Goal: Task Accomplishment & Management: Complete application form

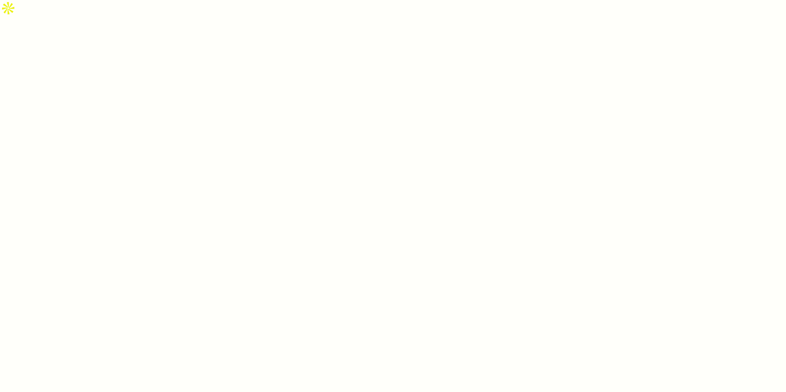
click at [246, 21] on div at bounding box center [393, 212] width 786 height 392
click at [502, 228] on div at bounding box center [393, 212] width 786 height 392
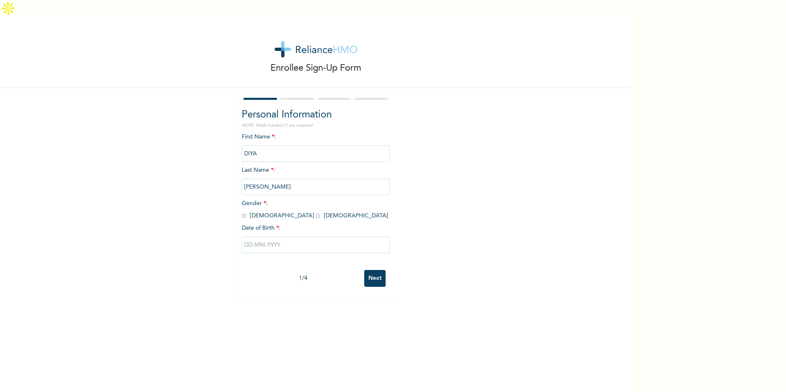
click at [321, 185] on div "First Name * : [PERSON_NAME] Last Name * : [PERSON_NAME] Gender * : [DEMOGRAPHI…" at bounding box center [316, 199] width 148 height 133
click at [246, 201] on span "Gender * : [DEMOGRAPHIC_DATA] [DEMOGRAPHIC_DATA]" at bounding box center [315, 210] width 146 height 18
click at [242, 212] on input "radio" at bounding box center [244, 216] width 4 height 8
radio input "true"
click at [250, 237] on input "text" at bounding box center [316, 245] width 148 height 16
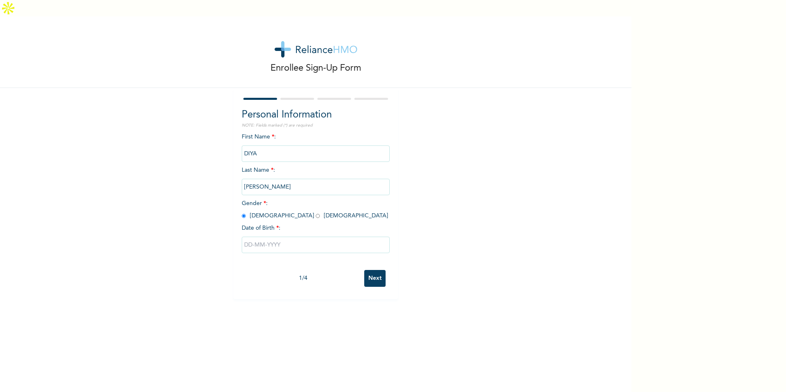
select select "8"
click at [250, 237] on input "text" at bounding box center [316, 245] width 148 height 16
select select "8"
type input "[DATE]"
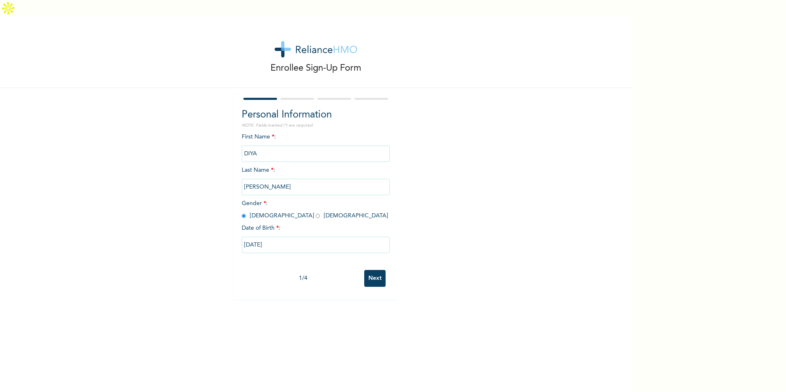
click at [288, 237] on input "[DATE]" at bounding box center [316, 245] width 148 height 16
click at [307, 270] on span "January February March April May June July August September October November De…" at bounding box center [300, 277] width 44 height 25
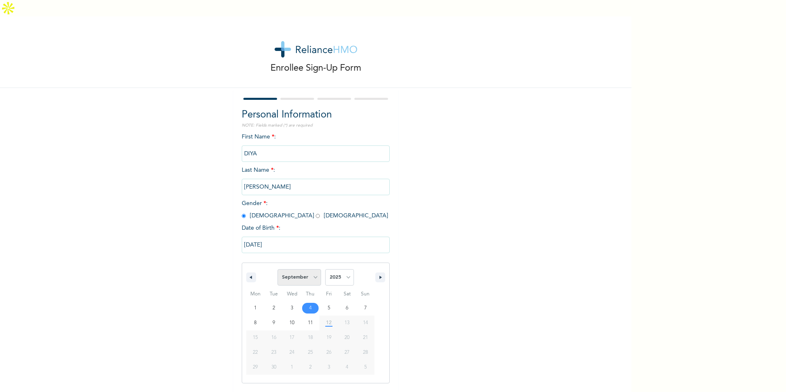
click at [303, 269] on select "January February March April May June July August September October November De…" at bounding box center [300, 277] width 44 height 16
select select "3"
click at [278, 269] on select "January February March April May June July August September October November De…" at bounding box center [300, 277] width 44 height 16
click at [338, 269] on select "2025 2024 2023 2022 2021 2020 2019 2018 2017 2016 2015 2014 2013 2012 2011 2010…" at bounding box center [339, 277] width 29 height 16
select select "1999"
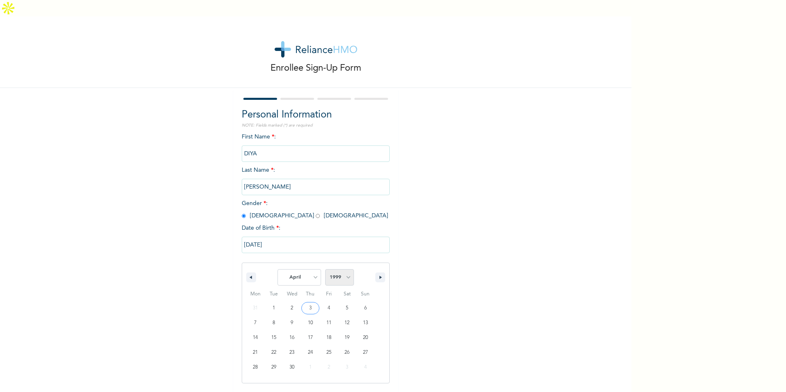
click at [325, 269] on select "2025 2024 2023 2022 2021 2020 2019 2018 2017 2016 2015 2014 2013 2012 2011 2010…" at bounding box center [339, 277] width 29 height 16
click at [365, 366] on div "Enrollee Sign-Up Form Personal Information NOTE: Fields marked (*) are required…" at bounding box center [316, 212] width 632 height 392
click at [370, 270] on input "Next" at bounding box center [374, 278] width 21 height 17
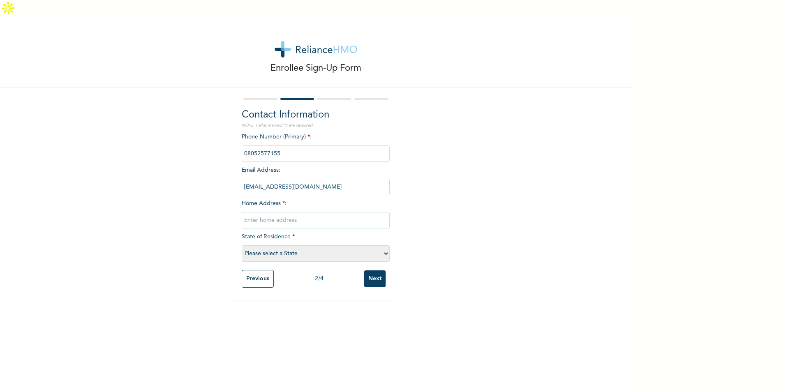
click at [293, 212] on input "text" at bounding box center [316, 220] width 148 height 16
type input "82,yemi alimi street oriokuta, ikorodu,"
click at [283, 228] on div "Phone Number (Primary) * : Email Address : p.diya@suprememfb.com Home Address *…" at bounding box center [316, 199] width 148 height 133
click at [283, 246] on select "Please select a State Abia Abuja (FCT) Adamawa Akwa Ibom Anambra Bauchi Bayelsa…" at bounding box center [316, 254] width 148 height 16
select select "25"
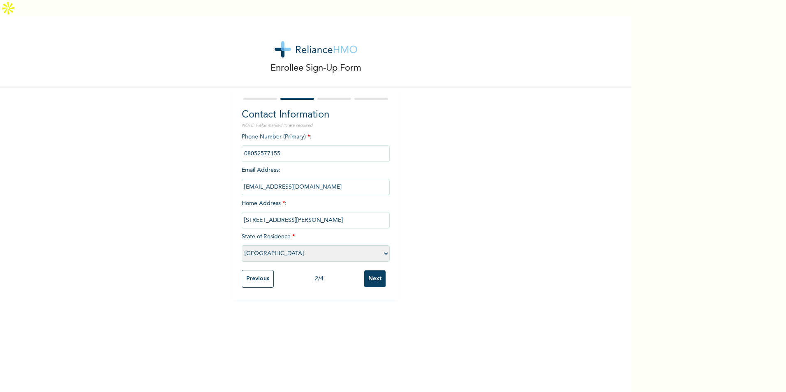
click at [242, 246] on select "Please select a State Abia Abuja (FCT) Adamawa Akwa Ibom Anambra Bauchi Bayelsa…" at bounding box center [316, 254] width 148 height 16
click at [372, 271] on input "Next" at bounding box center [374, 279] width 21 height 17
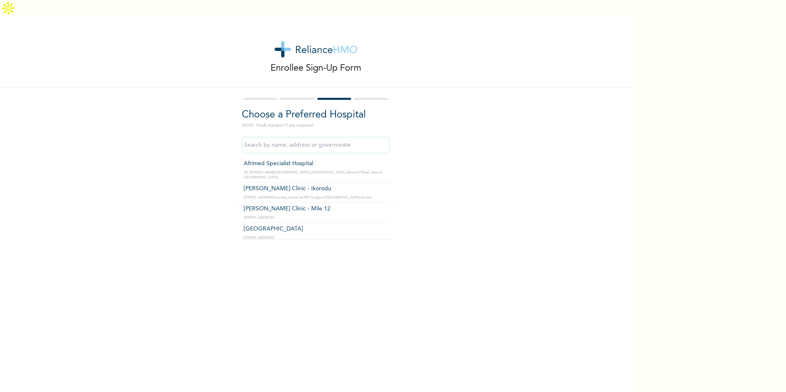
click at [283, 137] on input "text" at bounding box center [316, 145] width 148 height 16
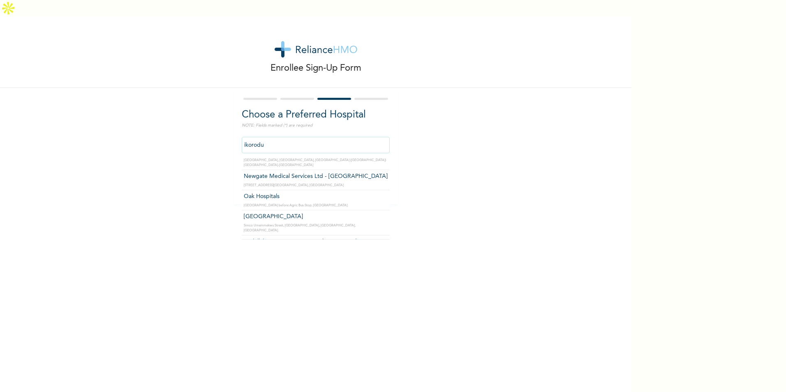
scroll to position [83, 0]
type input "Oak Hospitals"
click at [364, 175] on input "Next" at bounding box center [374, 183] width 21 height 17
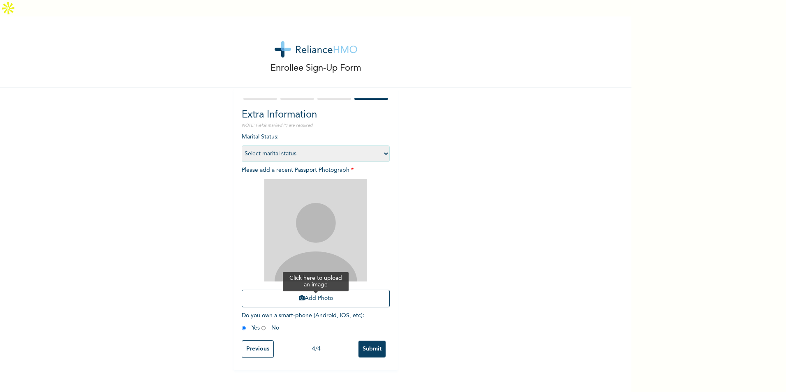
click at [310, 290] on button "Add Photo" at bounding box center [316, 299] width 148 height 18
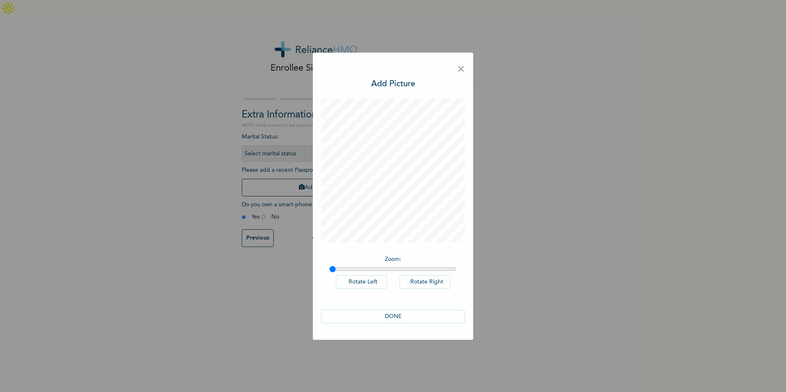
click at [463, 72] on span "×" at bounding box center [461, 69] width 8 height 17
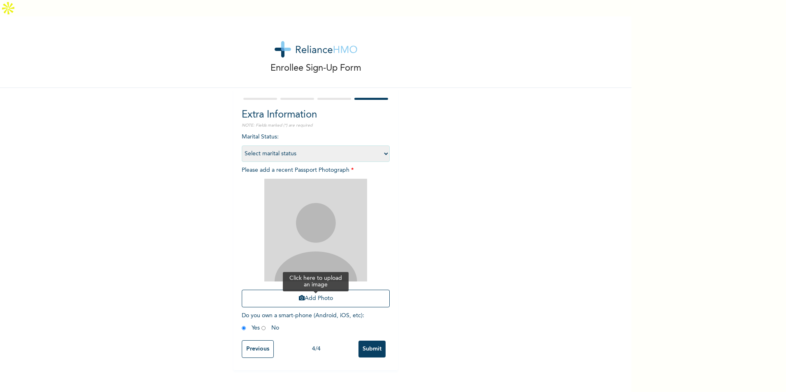
click at [324, 290] on button "Add Photo" at bounding box center [316, 299] width 148 height 18
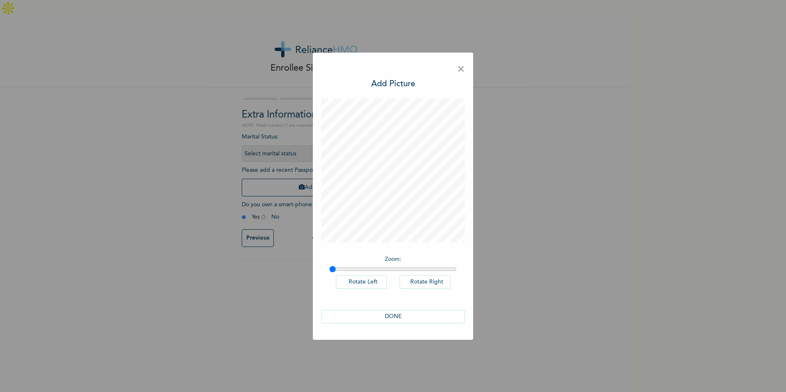
click at [387, 316] on button "DONE" at bounding box center [393, 317] width 144 height 14
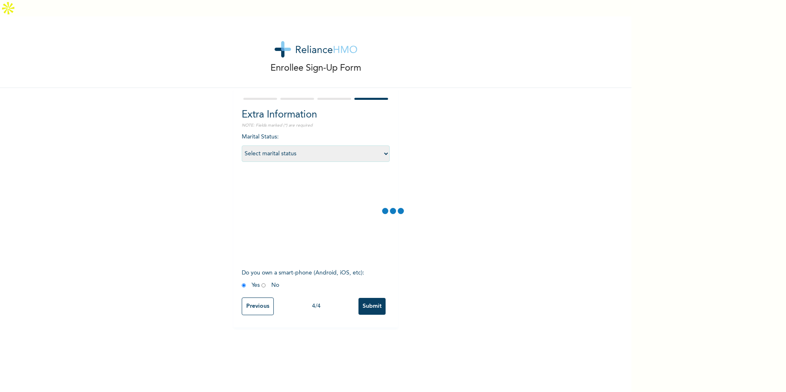
click at [292, 146] on select "Select marital status Single Married Divorced Widow/Widower" at bounding box center [316, 154] width 148 height 16
select select "1"
click at [242, 146] on select "Select marital status Single Married Divorced Widow/Widower" at bounding box center [316, 154] width 148 height 16
